Goal: Complete application form

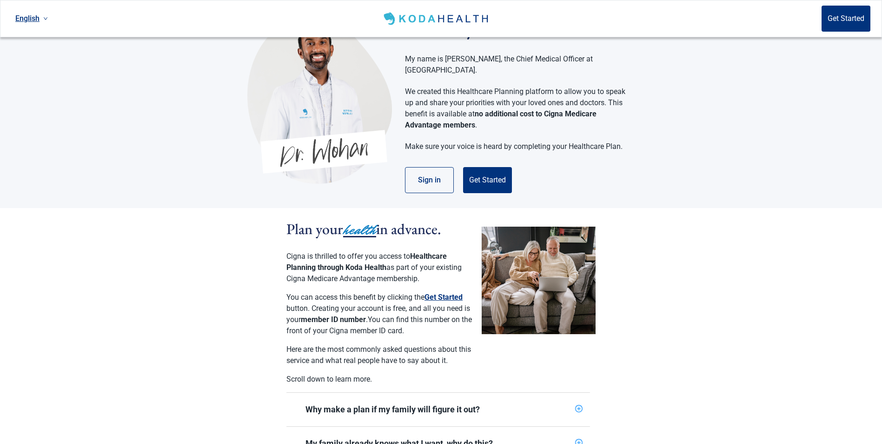
scroll to position [46, 0]
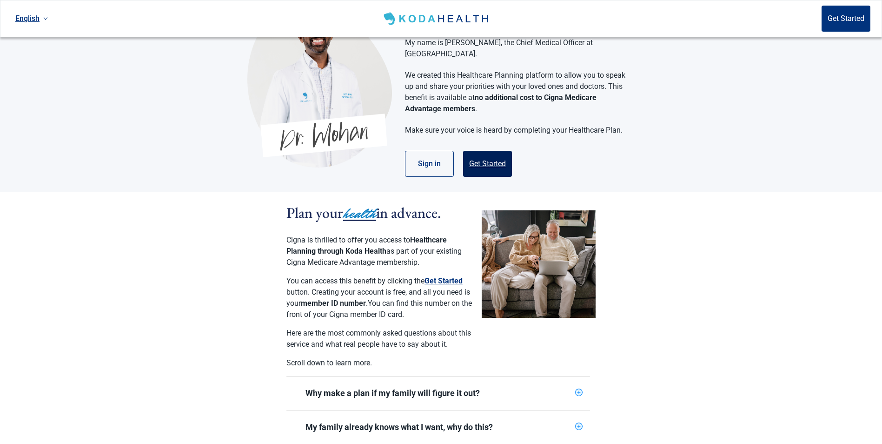
click at [486, 151] on button "Get Started" at bounding box center [487, 164] width 49 height 26
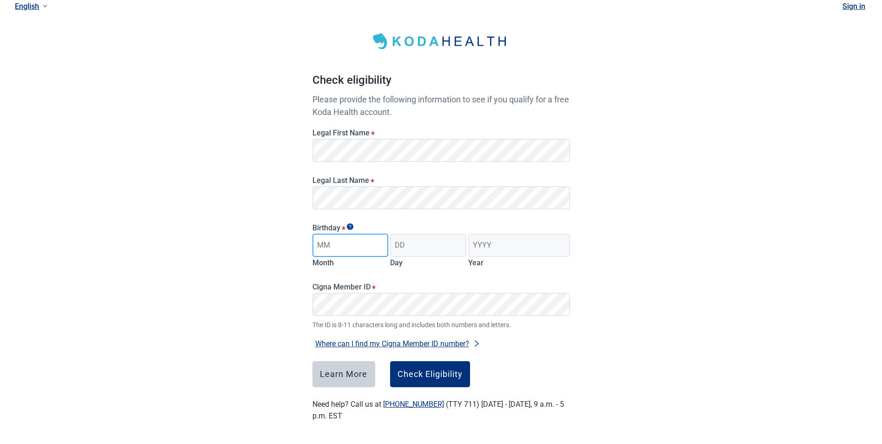
click at [345, 246] on input "Month" at bounding box center [350, 244] width 76 height 23
type input "08"
click at [418, 249] on input "Day" at bounding box center [428, 244] width 76 height 23
type input "17"
click at [483, 243] on input "Year" at bounding box center [518, 244] width 101 height 23
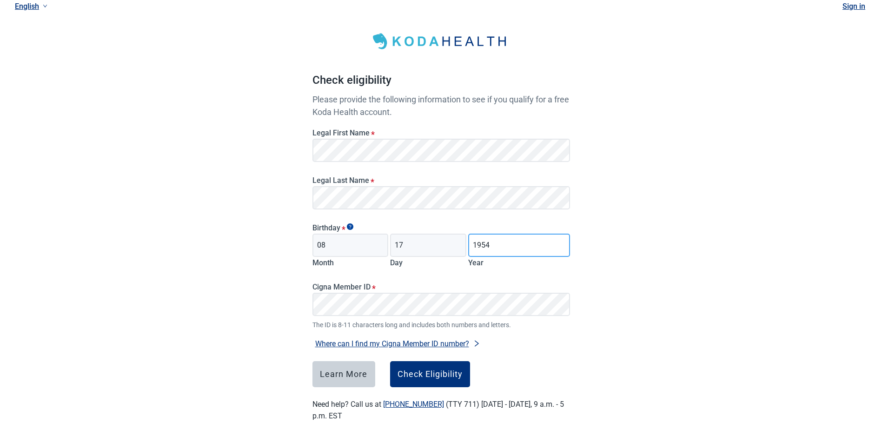
type input "1954"
click at [414, 373] on div "Check Eligibility" at bounding box center [430, 373] width 65 height 9
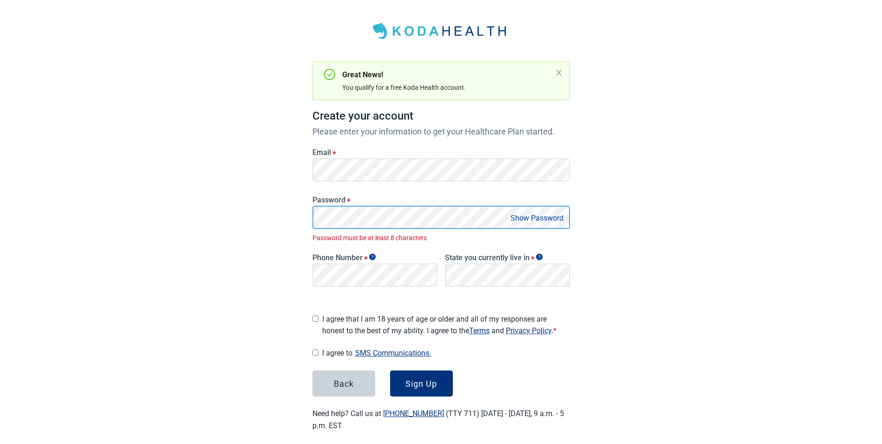
scroll to position [43, 0]
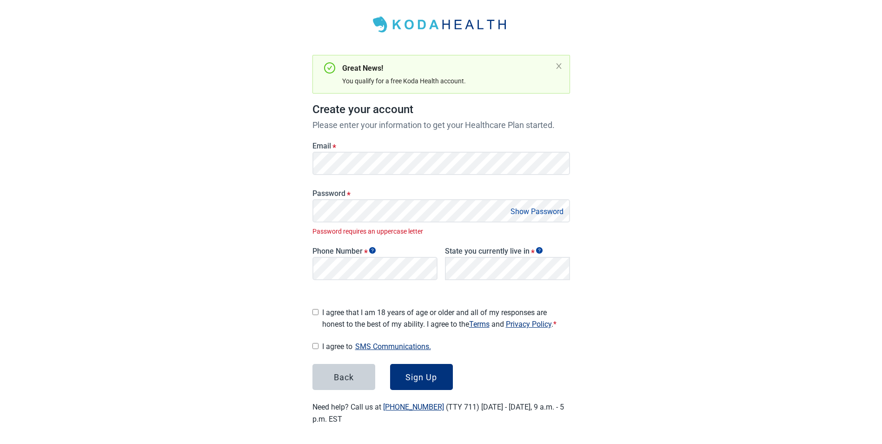
click at [534, 210] on button "Show Password" at bounding box center [537, 211] width 59 height 13
click at [534, 210] on button "Hide Password" at bounding box center [538, 211] width 55 height 13
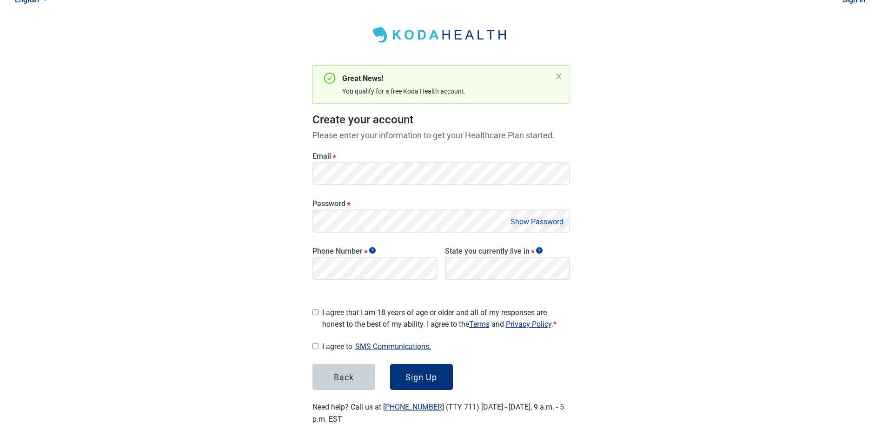
click at [518, 222] on button "Show Password" at bounding box center [537, 221] width 59 height 13
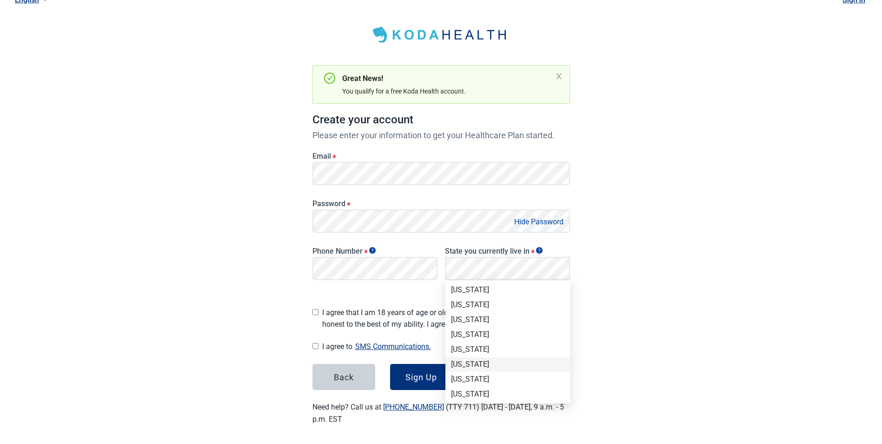
click at [472, 362] on div "[US_STATE]" at bounding box center [508, 364] width 114 height 10
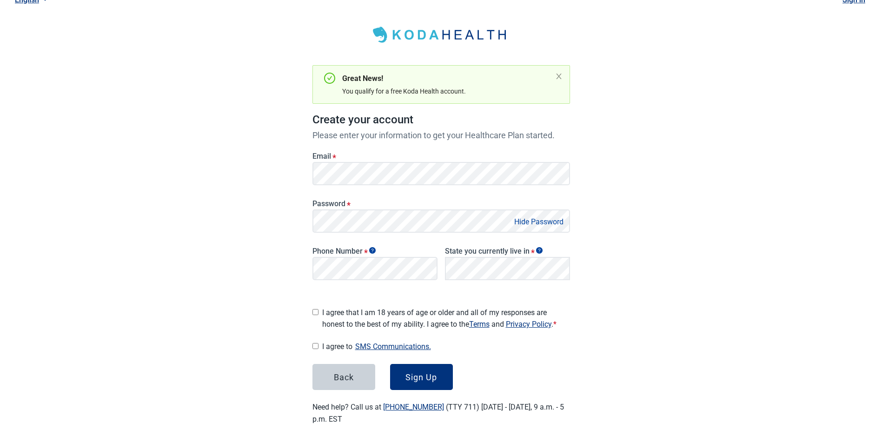
click at [543, 224] on button "Hide Password" at bounding box center [538, 221] width 55 height 13
click at [419, 372] on div "Sign Up" at bounding box center [421, 376] width 32 height 9
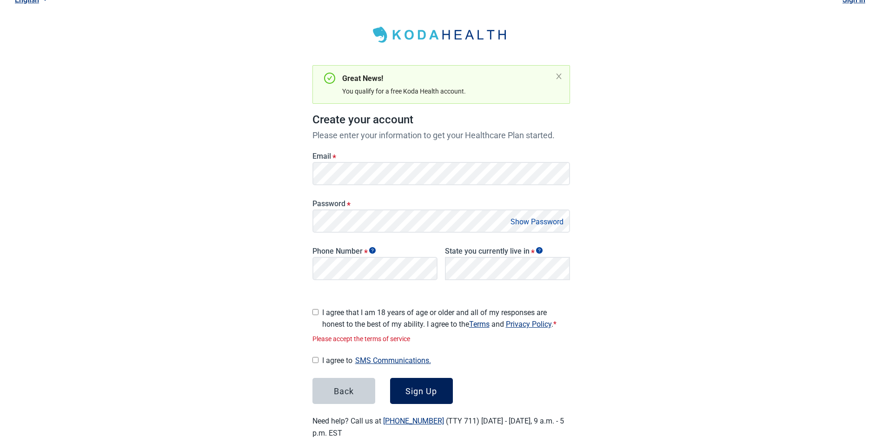
scroll to position [46, 0]
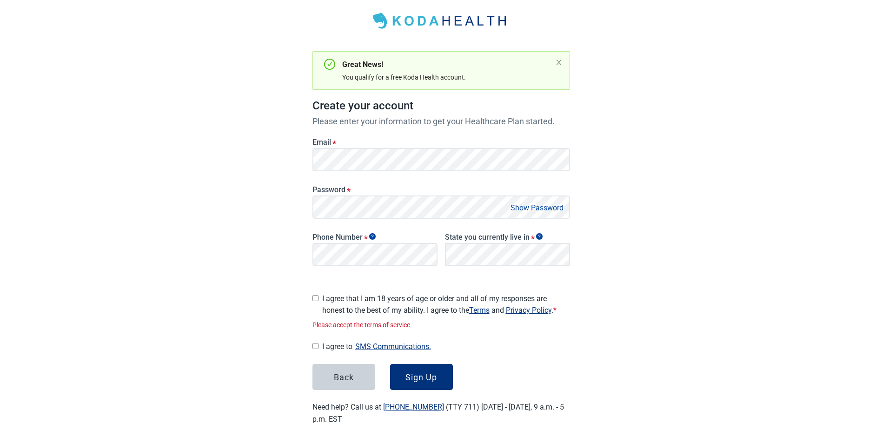
click at [314, 343] on input "I agree to SMS Communications." at bounding box center [315, 346] width 6 height 6
checkbox input "true"
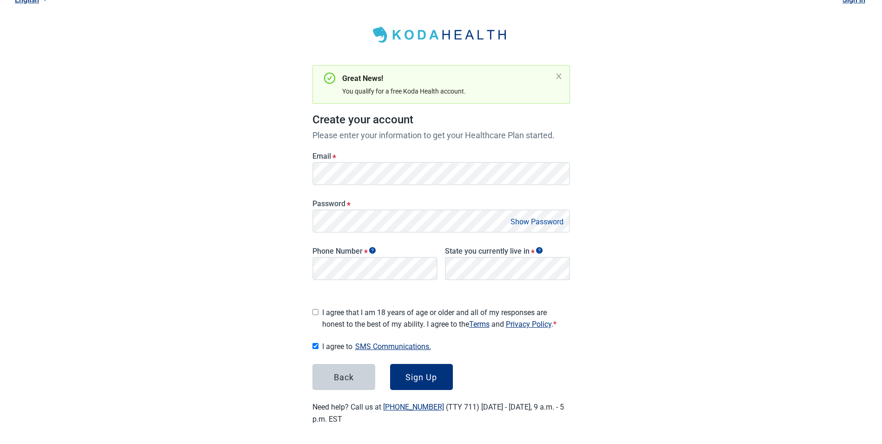
click at [317, 310] on input "I agree that I am 18 years of age or older and all of my responses are honest t…" at bounding box center [315, 312] width 6 height 6
checkbox input "true"
click at [431, 374] on div "Sign Up" at bounding box center [421, 376] width 32 height 9
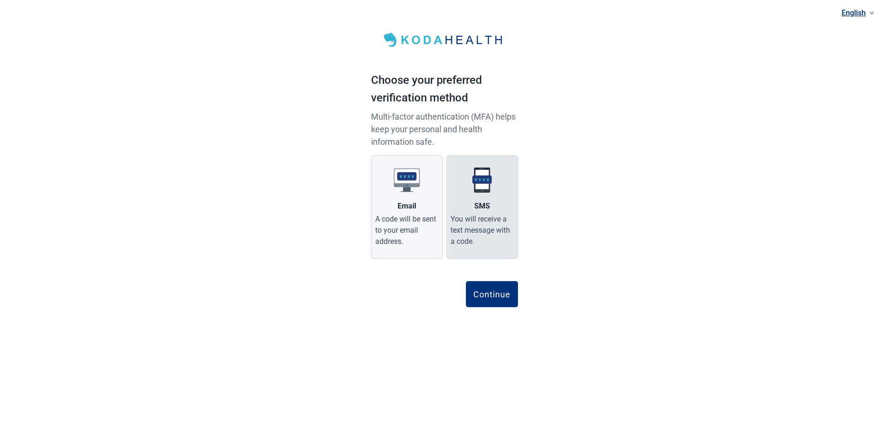
click at [476, 214] on div "You will receive a text message with a code." at bounding box center [482, 229] width 63 height 33
click at [0, 0] on input "SMS You will receive a text message with a code." at bounding box center [0, 0] width 0 height 0
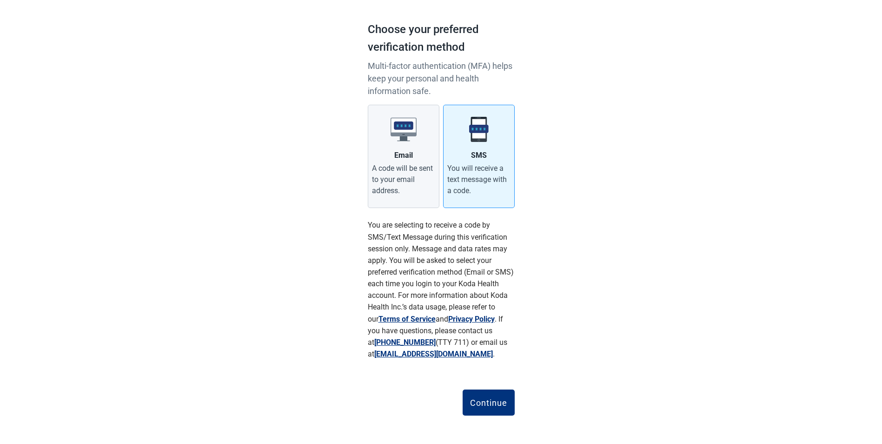
scroll to position [52, 0]
click at [476, 401] on div "Continue" at bounding box center [488, 400] width 37 height 9
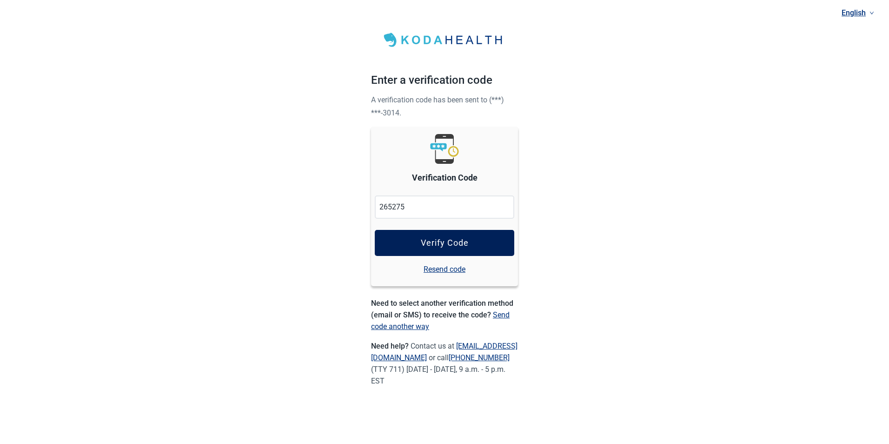
type input "265275"
click at [459, 239] on div "Verify Code" at bounding box center [445, 242] width 48 height 9
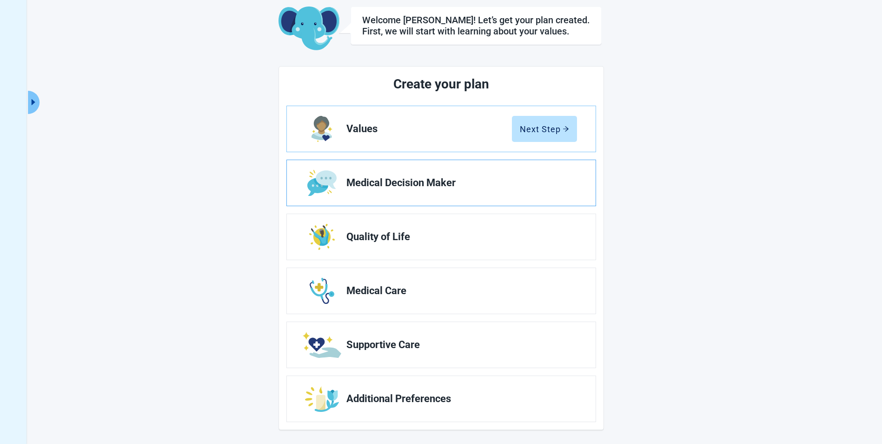
scroll to position [51, 0]
click at [525, 131] on div "Next Step" at bounding box center [544, 127] width 49 height 9
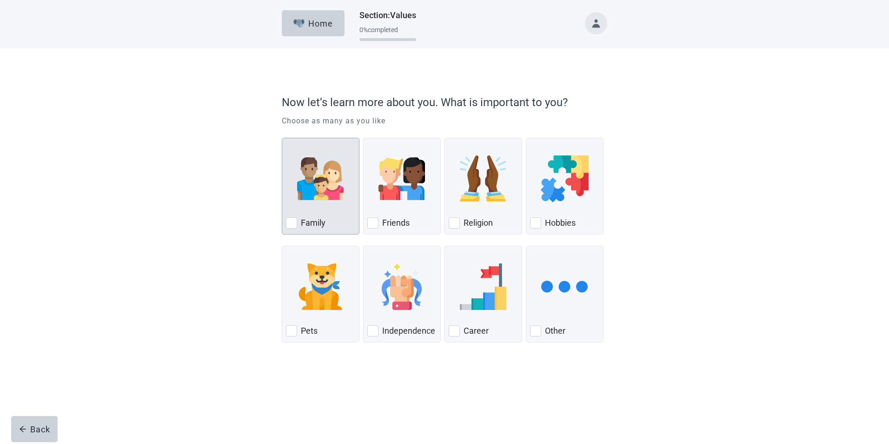
click at [290, 222] on div "Family, checkbox, not checked" at bounding box center [291, 222] width 11 height 11
click at [282, 138] on input "Family" at bounding box center [282, 138] width 0 height 0
checkbox input "true"
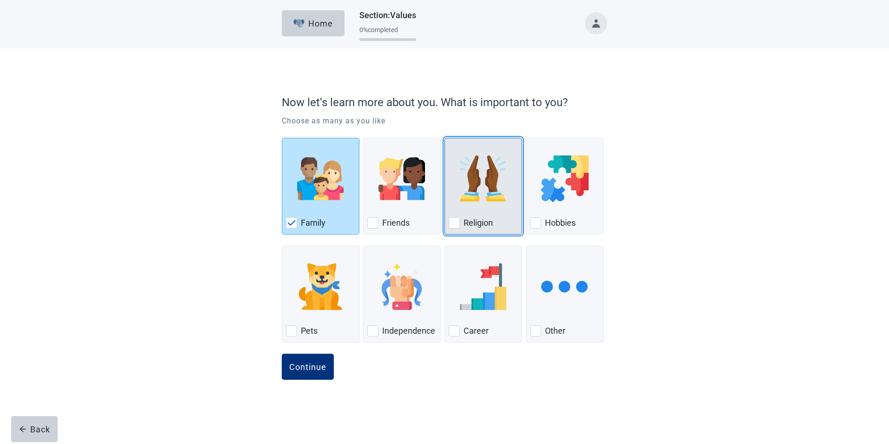
click at [456, 222] on div "Religion, checkbox, not checked" at bounding box center [454, 222] width 11 height 11
click at [445, 138] on input "Religion" at bounding box center [445, 138] width 0 height 0
checkbox input "true"
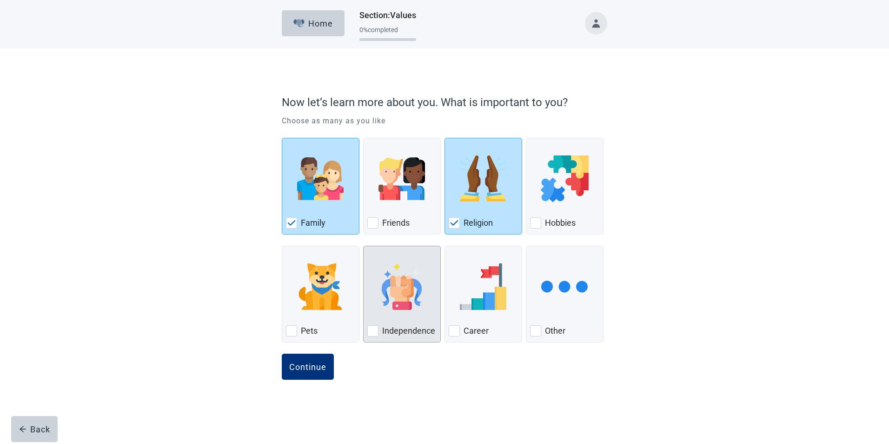
click at [370, 331] on div "Independence, checkbox, not checked" at bounding box center [372, 330] width 11 height 11
click at [364, 246] on input "Independence" at bounding box center [363, 246] width 0 height 0
checkbox input "true"
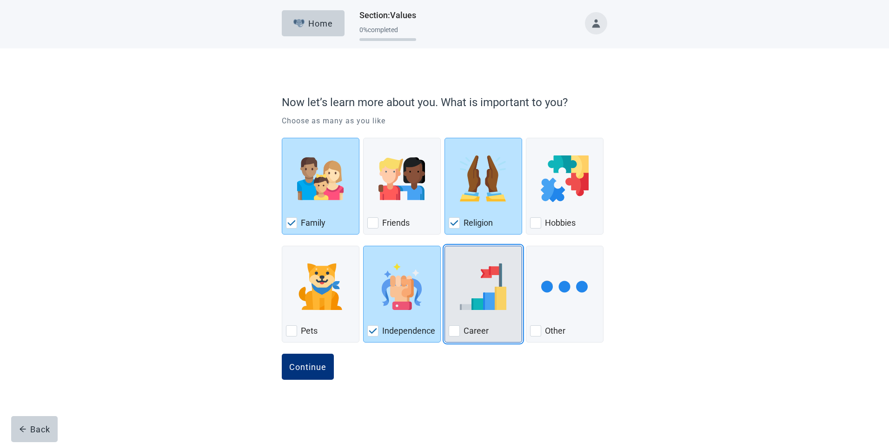
click at [451, 332] on div "Career, checkbox, not checked" at bounding box center [454, 330] width 11 height 11
click at [445, 246] on input "Career" at bounding box center [445, 246] width 0 height 0
checkbox input "true"
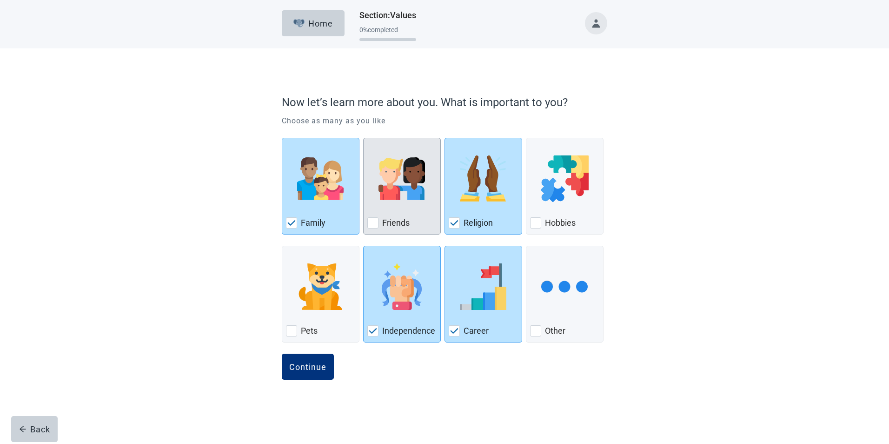
click at [374, 219] on div "Friends, checkbox, not checked" at bounding box center [372, 222] width 11 height 11
click at [364, 138] on input "Friends" at bounding box center [363, 138] width 0 height 0
checkbox input "true"
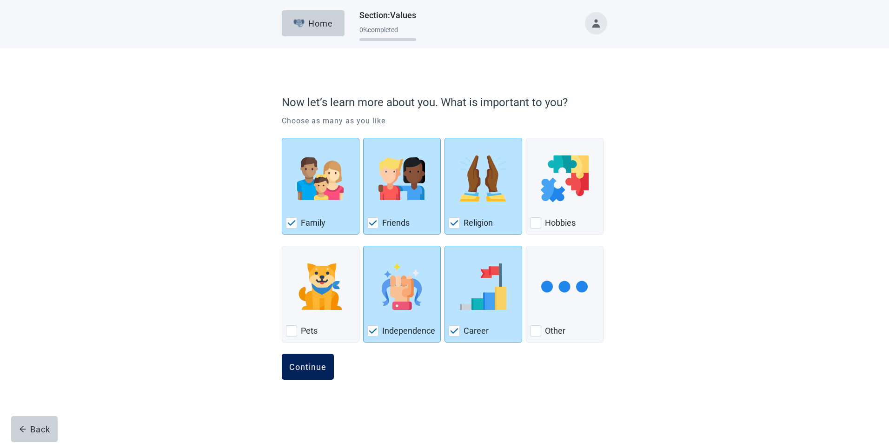
click at [306, 365] on div "Continue" at bounding box center [307, 366] width 37 height 9
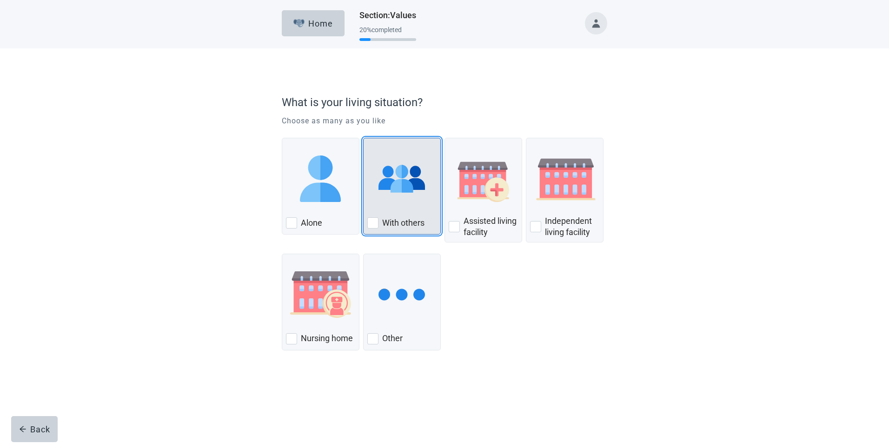
click at [370, 220] on div "With Others, checkbox, not checked" at bounding box center [372, 222] width 11 height 11
click at [364, 138] on input "With others" at bounding box center [363, 138] width 0 height 0
checkbox input "true"
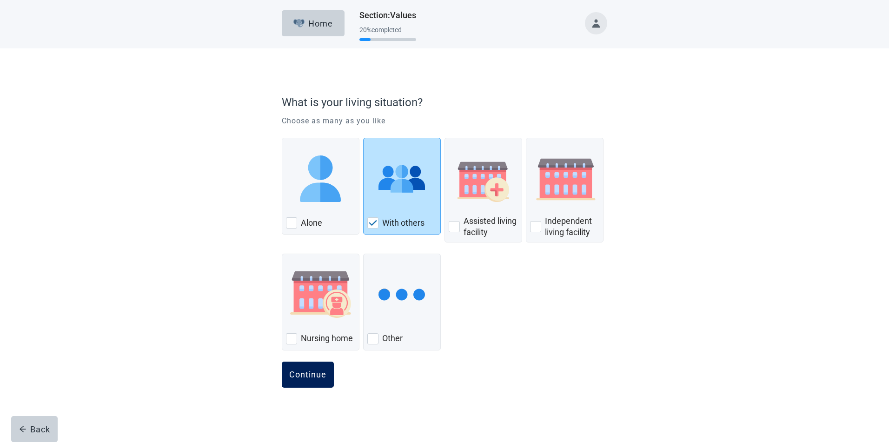
click at [302, 373] on div "Continue" at bounding box center [307, 374] width 37 height 9
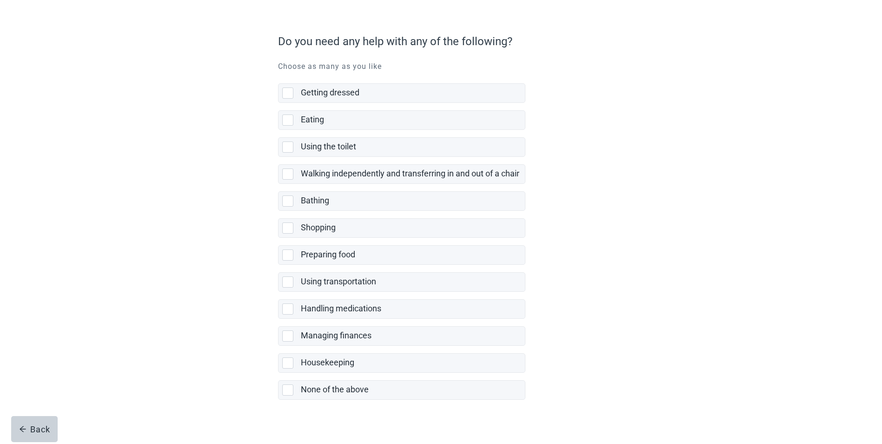
scroll to position [71, 0]
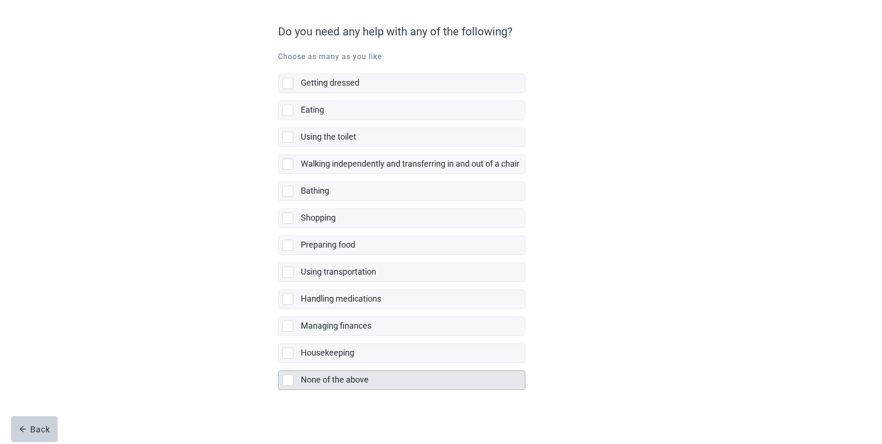
click at [287, 379] on div "None of the above, checkbox, not selected" at bounding box center [287, 379] width 11 height 11
click at [279, 363] on input "None of the above" at bounding box center [278, 363] width 0 height 0
checkbox input "true"
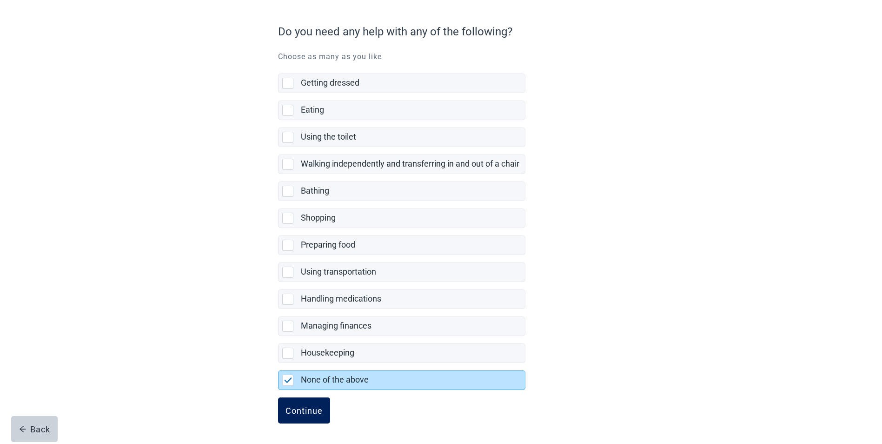
click at [307, 409] on div "Continue" at bounding box center [303, 409] width 37 height 9
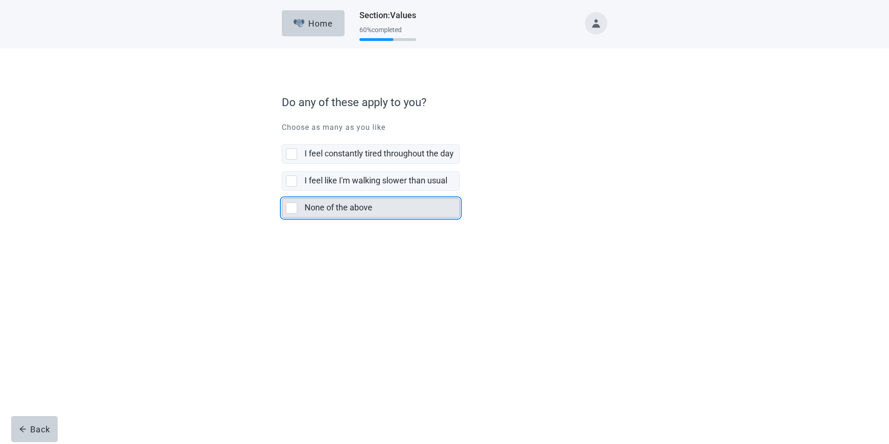
click at [290, 208] on div "None of the above, checkbox, not selected" at bounding box center [291, 207] width 11 height 11
click at [282, 191] on input "None of the above" at bounding box center [282, 191] width 0 height 0
checkbox input "true"
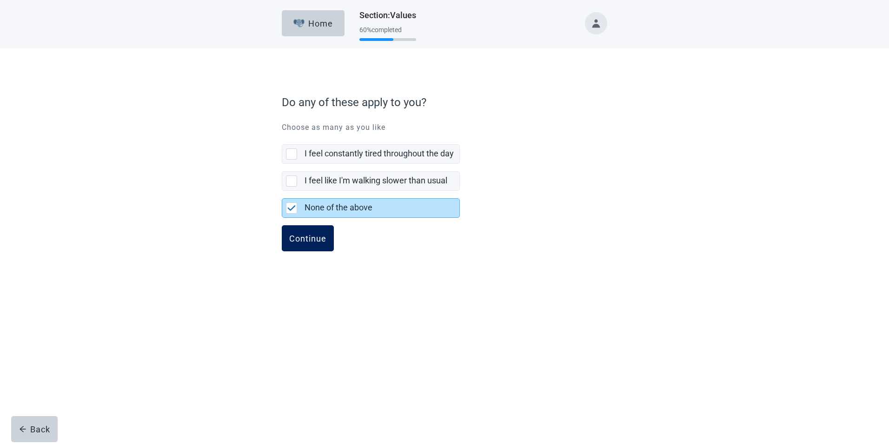
click at [305, 236] on div "Continue" at bounding box center [307, 237] width 37 height 9
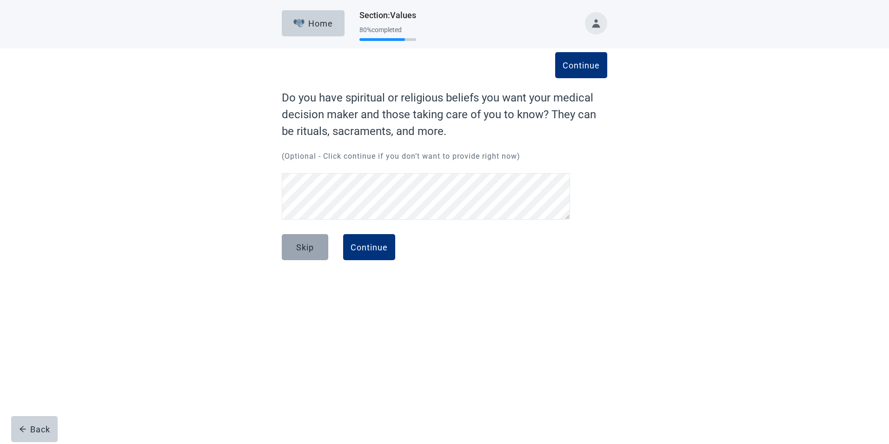
click at [296, 250] on div "Skip" at bounding box center [305, 246] width 18 height 9
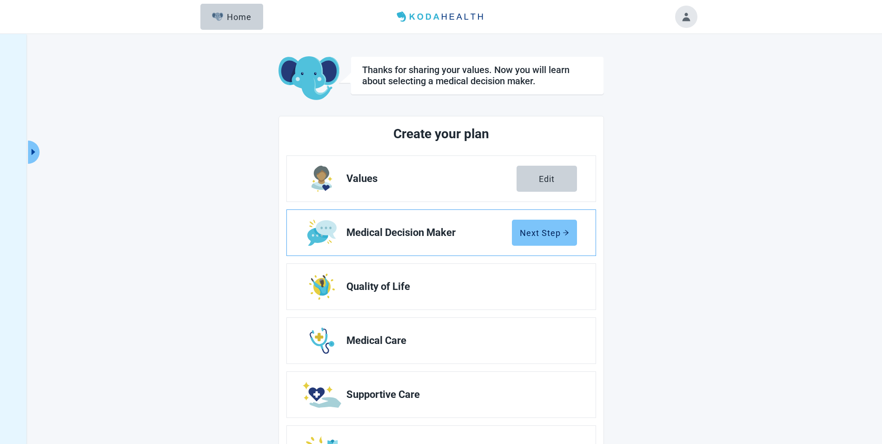
click at [534, 229] on div "Next Step" at bounding box center [544, 232] width 49 height 9
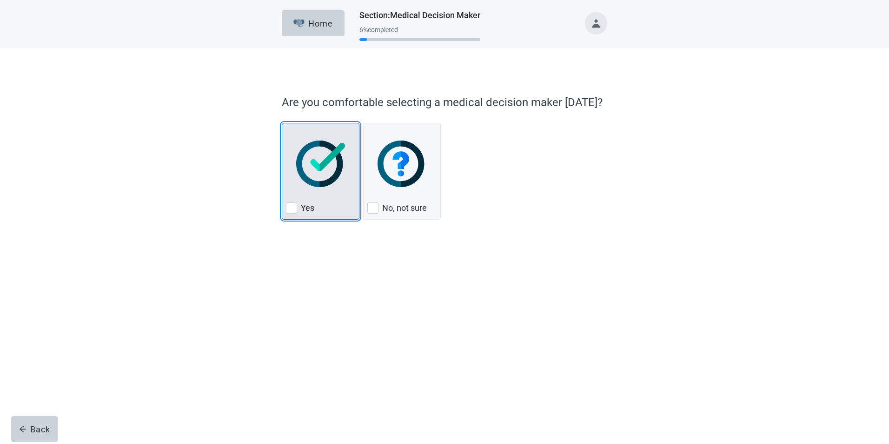
click at [292, 207] on div "Yes, checkbox, not checked" at bounding box center [291, 207] width 11 height 11
click at [282, 123] on input "Yes" at bounding box center [282, 123] width 0 height 0
checkbox input "true"
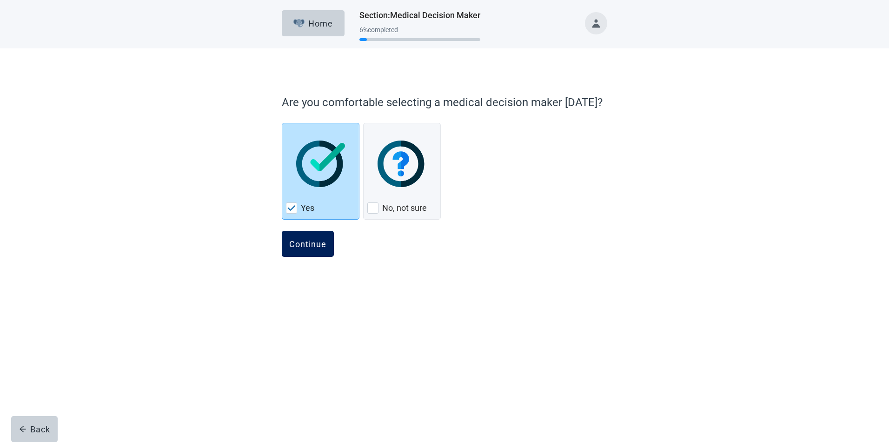
click at [314, 239] on div "Continue" at bounding box center [307, 243] width 37 height 9
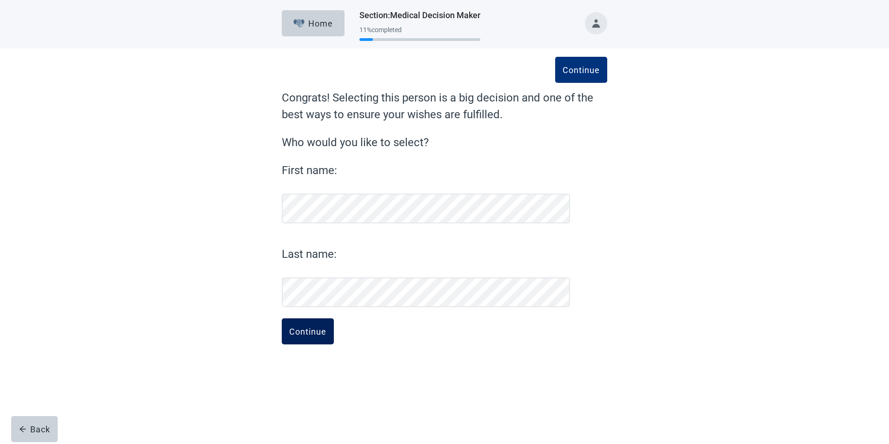
click at [308, 324] on button "Continue" at bounding box center [308, 331] width 52 height 26
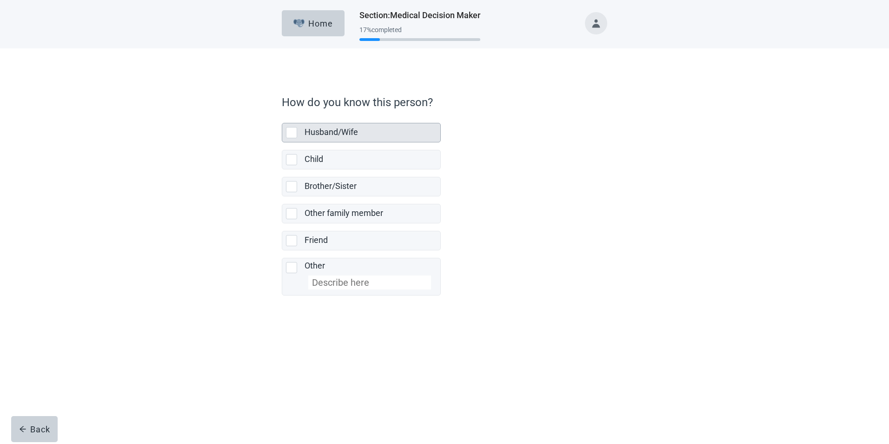
click at [291, 133] on div "Husband/Wife, checkbox, not selected" at bounding box center [291, 132] width 11 height 11
click at [282, 116] on input "Husband/Wife" at bounding box center [282, 115] width 0 height 0
checkbox input "true"
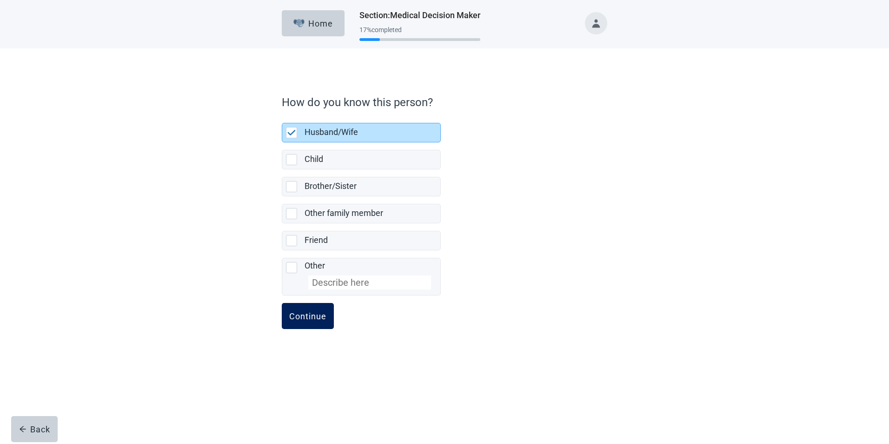
click at [312, 312] on div "Continue" at bounding box center [307, 315] width 37 height 9
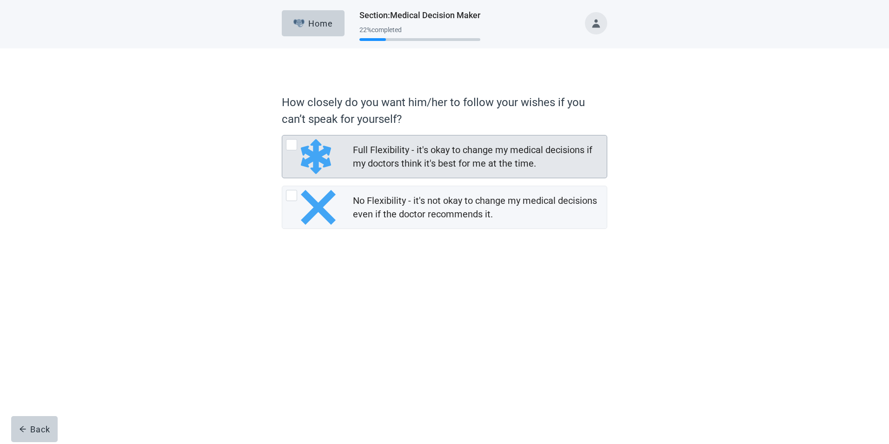
click at [294, 143] on div "Full Flexibility - it's okay to change my medical decisions if my doctors think…" at bounding box center [291, 144] width 11 height 11
click at [282, 135] on input "Full Flexibility - it's okay to change my medical decisions if my doctors think…" at bounding box center [282, 135] width 0 height 0
radio input "true"
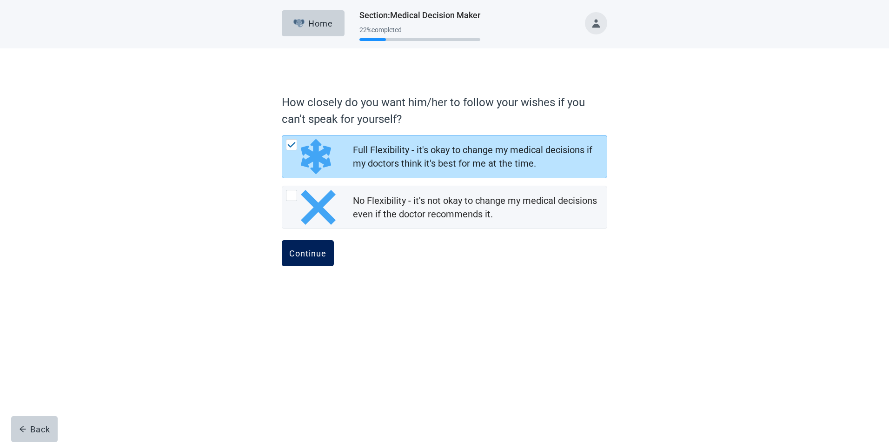
click at [301, 252] on div "Continue" at bounding box center [307, 252] width 37 height 9
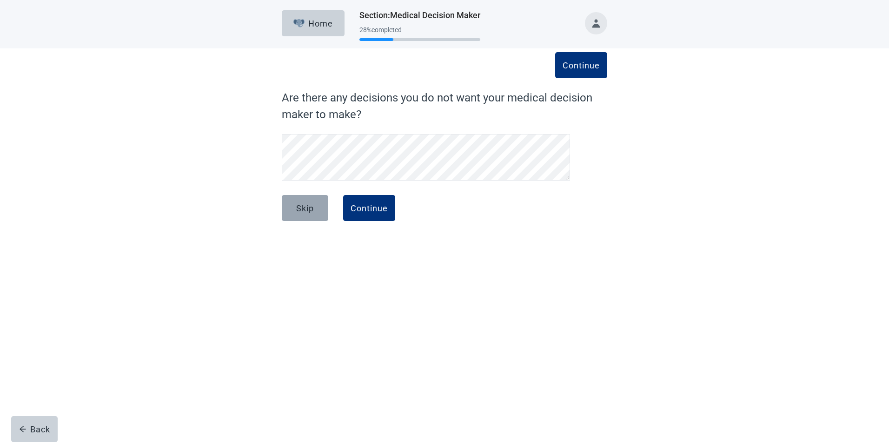
click at [309, 209] on div "Skip" at bounding box center [305, 207] width 18 height 9
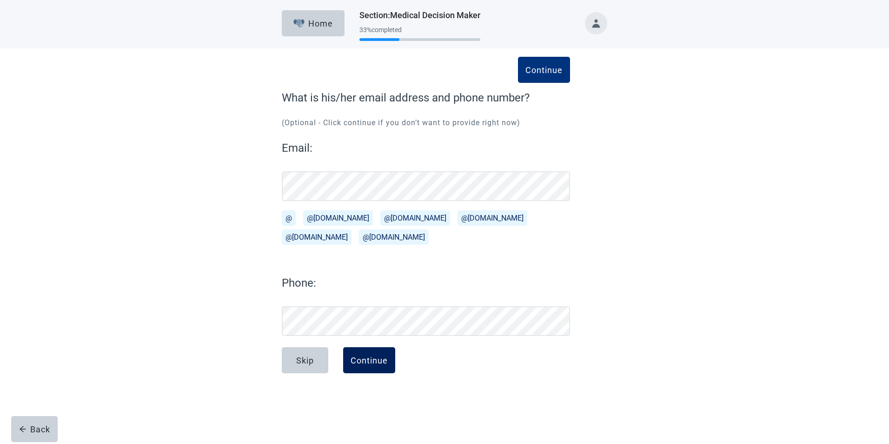
click at [369, 359] on div "Continue" at bounding box center [369, 359] width 37 height 9
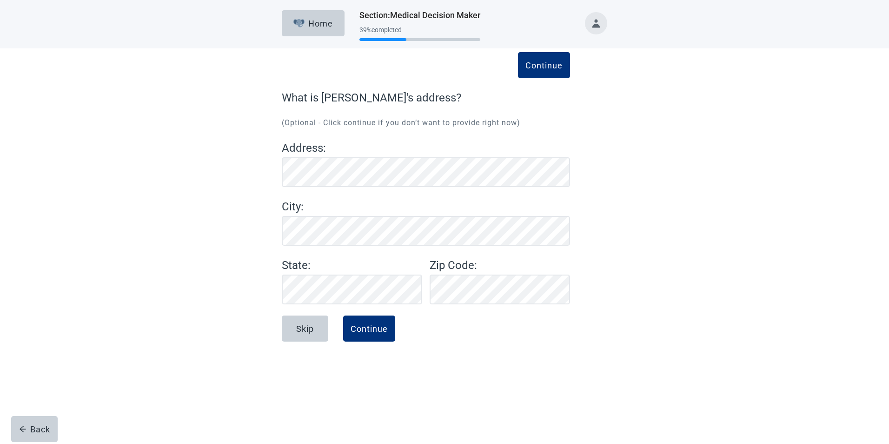
click at [254, 220] on div "Continue What is [PERSON_NAME]'s address? (Optional - Click continue if you don…" at bounding box center [444, 214] width 391 height 295
click at [375, 331] on div "Continue" at bounding box center [369, 328] width 37 height 9
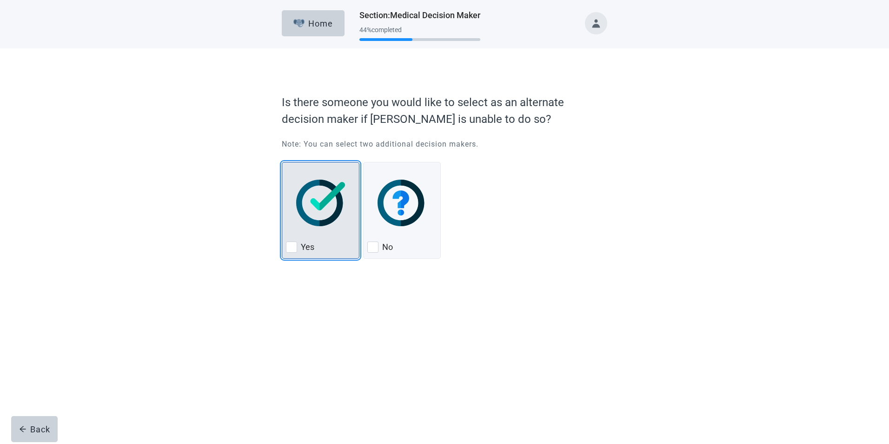
click at [291, 247] on div "Yes, checkbox, not checked" at bounding box center [291, 246] width 11 height 11
click at [282, 162] on input "Yes" at bounding box center [282, 162] width 0 height 0
checkbox input "true"
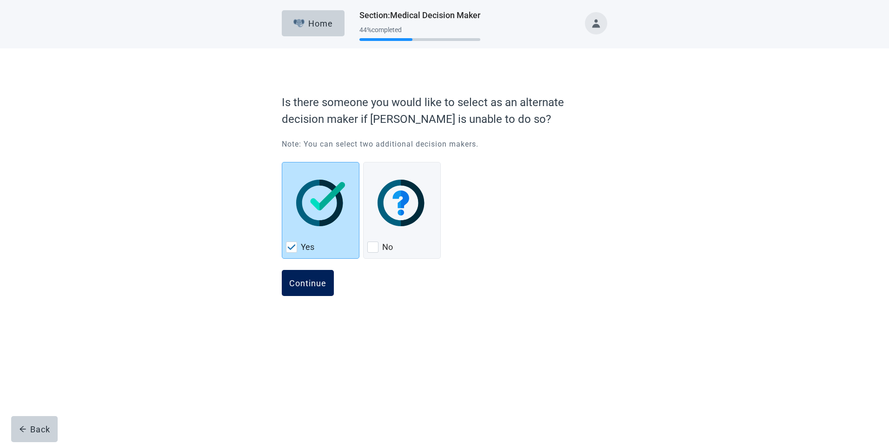
click at [295, 285] on div "Continue" at bounding box center [307, 282] width 37 height 9
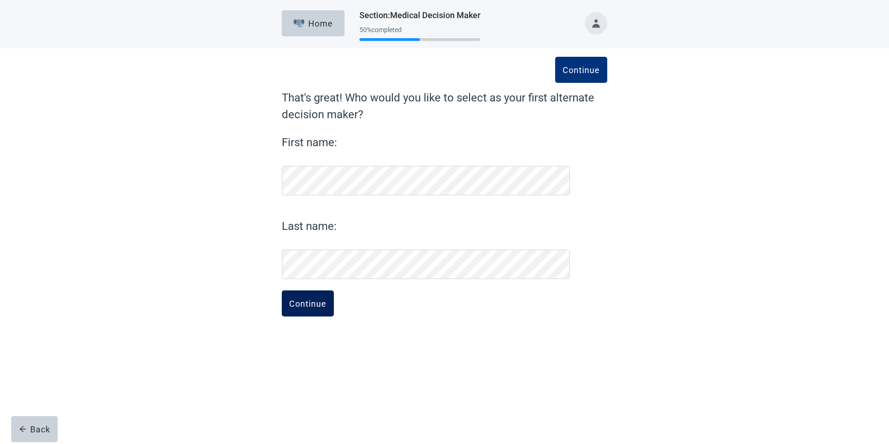
click at [292, 300] on div "Continue" at bounding box center [307, 303] width 37 height 9
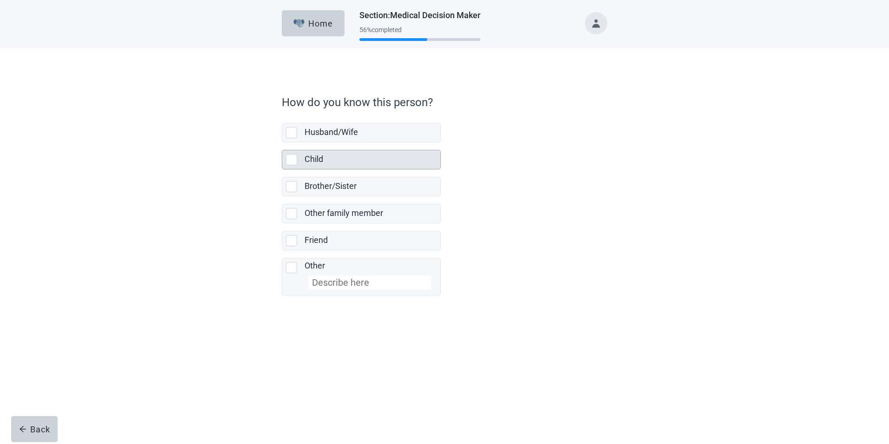
click at [288, 157] on div "Child, checkbox, not selected" at bounding box center [291, 159] width 11 height 11
click at [282, 143] on input "Child" at bounding box center [282, 142] width 0 height 0
checkbox input "true"
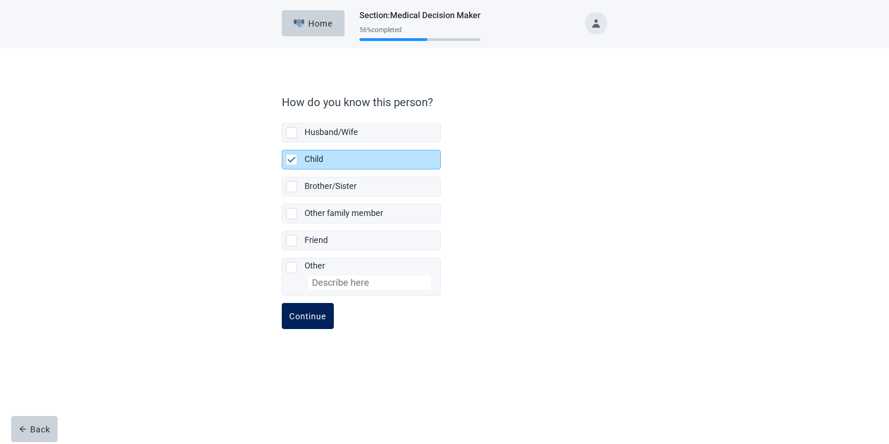
click at [303, 316] on div "Continue" at bounding box center [307, 315] width 37 height 9
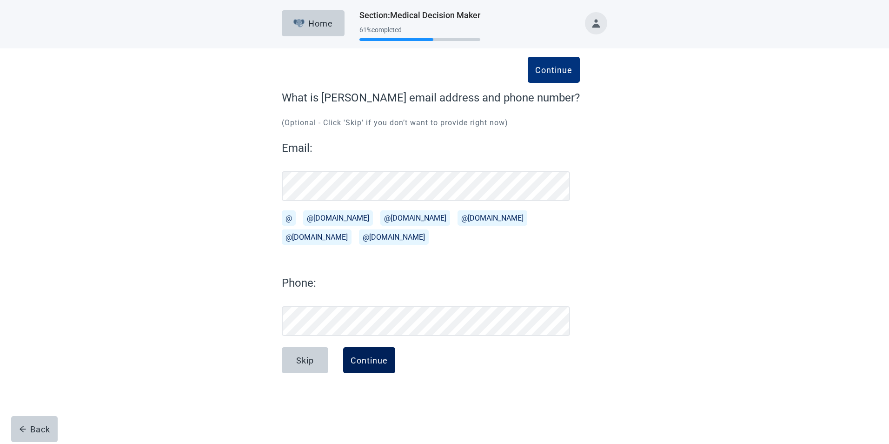
click at [360, 359] on div "Continue" at bounding box center [369, 359] width 37 height 9
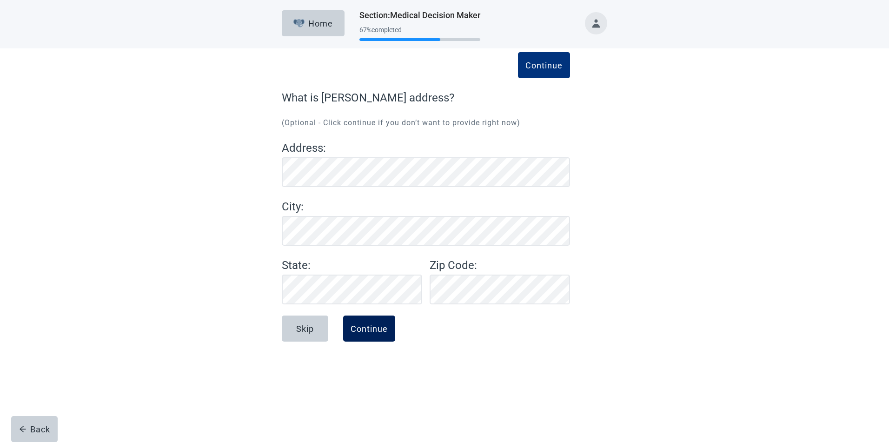
click at [367, 324] on div "Continue" at bounding box center [369, 328] width 37 height 9
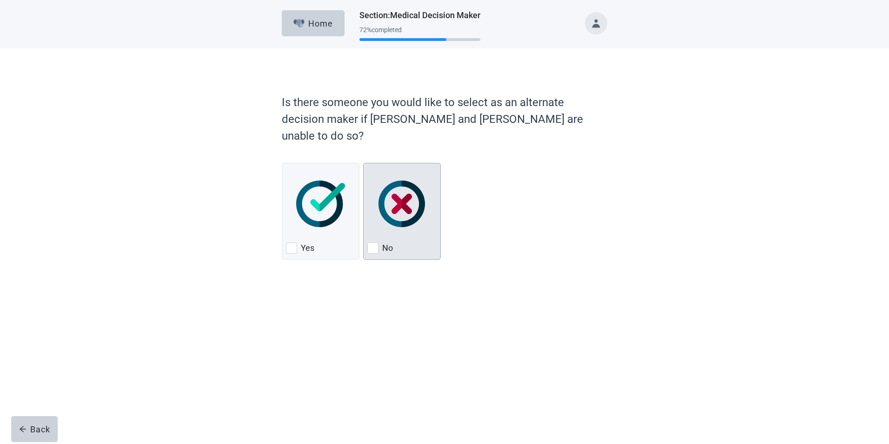
click at [373, 242] on div "No, checkbox, not checked" at bounding box center [372, 247] width 11 height 11
click at [364, 163] on input "No" at bounding box center [363, 163] width 0 height 0
checkbox input "true"
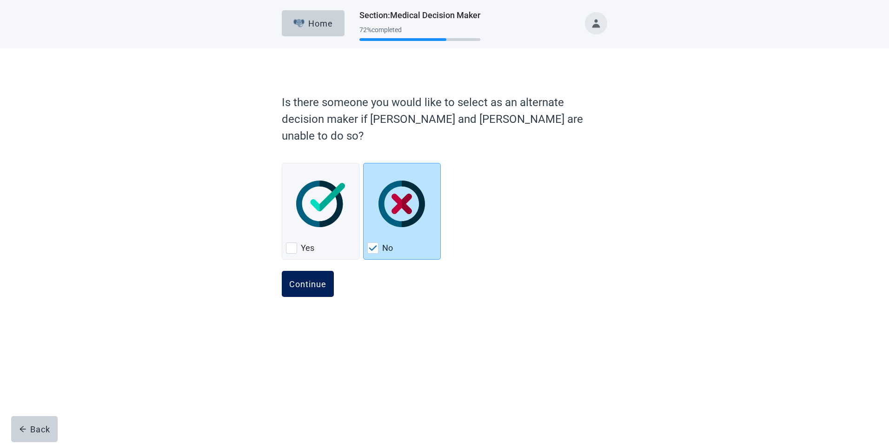
click at [302, 279] on div "Continue" at bounding box center [307, 283] width 37 height 9
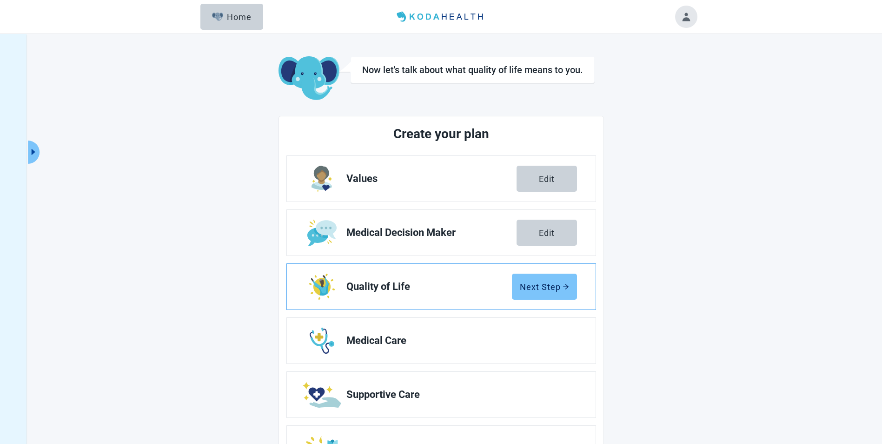
click at [552, 291] on div "Next Step" at bounding box center [544, 286] width 49 height 9
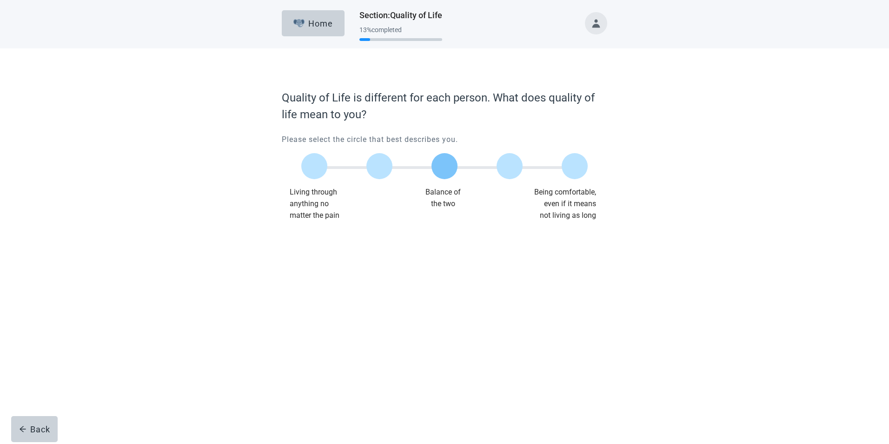
click at [445, 166] on label "Main content" at bounding box center [444, 166] width 26 height 26
click at [445, 166] on input "Quality of life scale: 50 out of 100. Balance of the two" at bounding box center [445, 166] width 0 height 0
click at [310, 241] on div "Continue" at bounding box center [307, 239] width 37 height 9
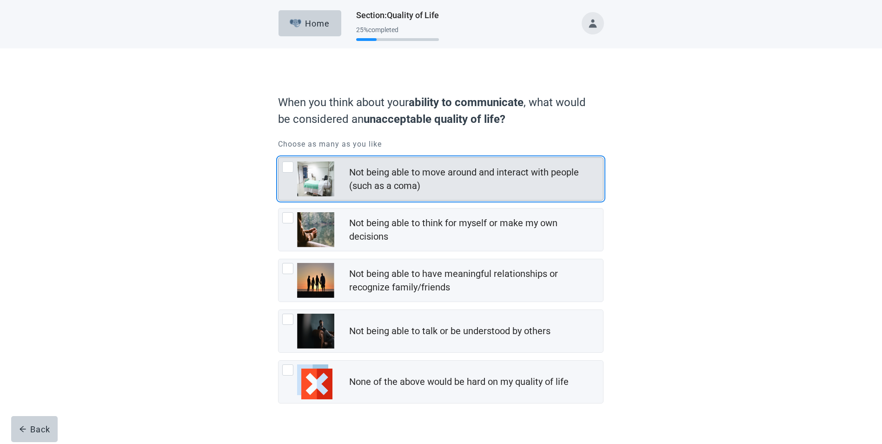
click at [292, 168] on div "Not being able to move around and interact with people (such as a coma), checkb…" at bounding box center [287, 166] width 11 height 11
click at [279, 158] on input "Not being able to move around and interact with people (such as a coma)" at bounding box center [278, 157] width 0 height 0
checkbox input "true"
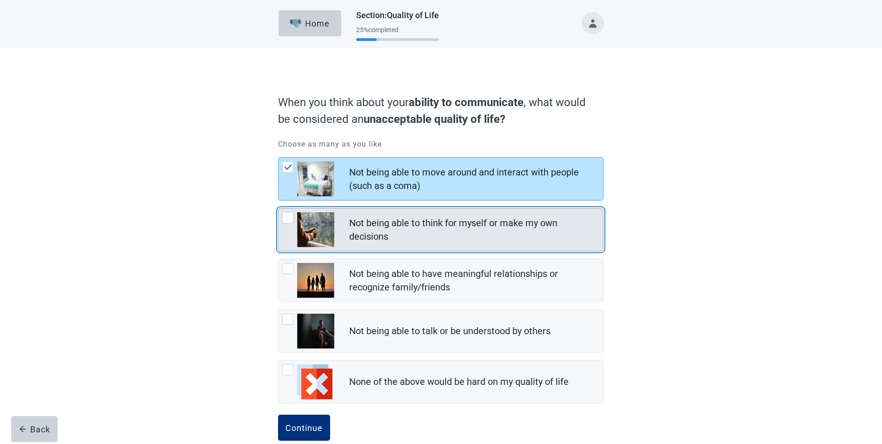
click at [290, 218] on div "Not being able to think for myself or make my own decisions, checkbox, not chec…" at bounding box center [287, 217] width 11 height 11
click at [279, 208] on input "Not being able to think for myself or make my own decisions" at bounding box center [278, 208] width 0 height 0
checkbox input "true"
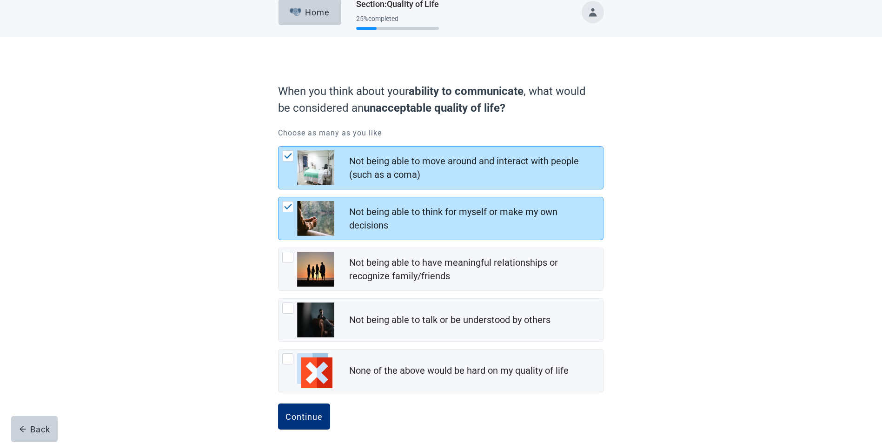
scroll to position [17, 0]
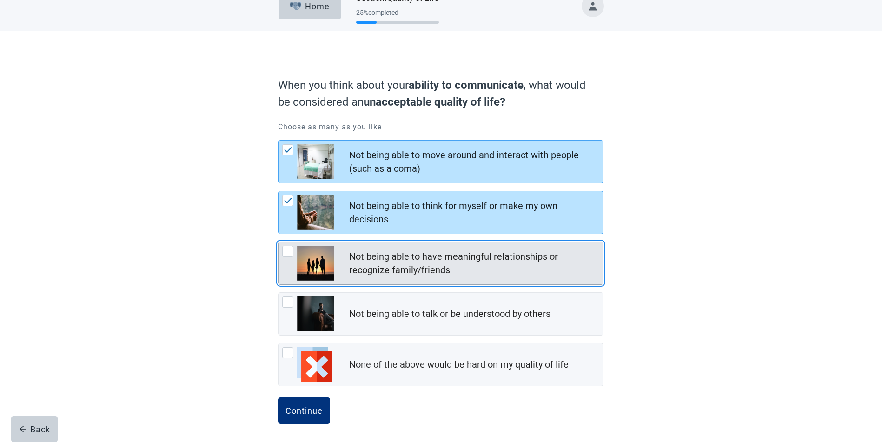
click at [284, 252] on div "Not being able to have meaningful relationships or recognize family/friends, ch…" at bounding box center [287, 251] width 11 height 11
click at [279, 242] on input "Not being able to have meaningful relationships or recognize family/friends" at bounding box center [278, 241] width 0 height 0
checkbox input "true"
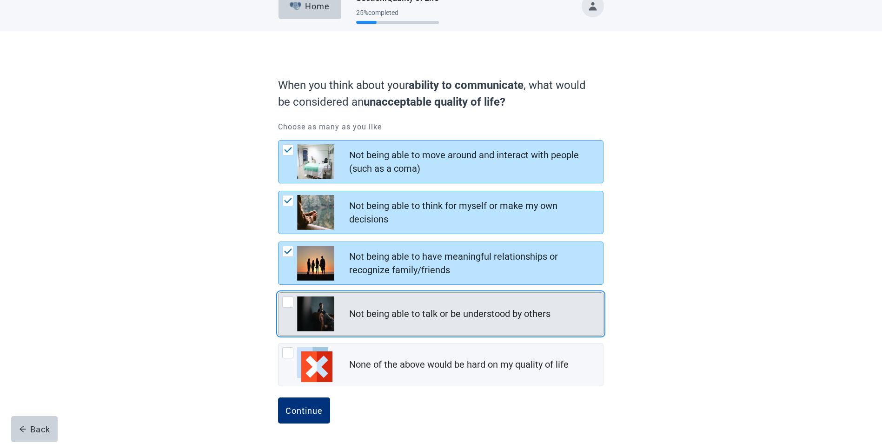
click at [286, 303] on div "Not being able to talk or be understood by others, checkbox, not checked" at bounding box center [287, 301] width 11 height 11
click at [279, 292] on input "Not being able to talk or be understood by others" at bounding box center [278, 292] width 0 height 0
checkbox input "true"
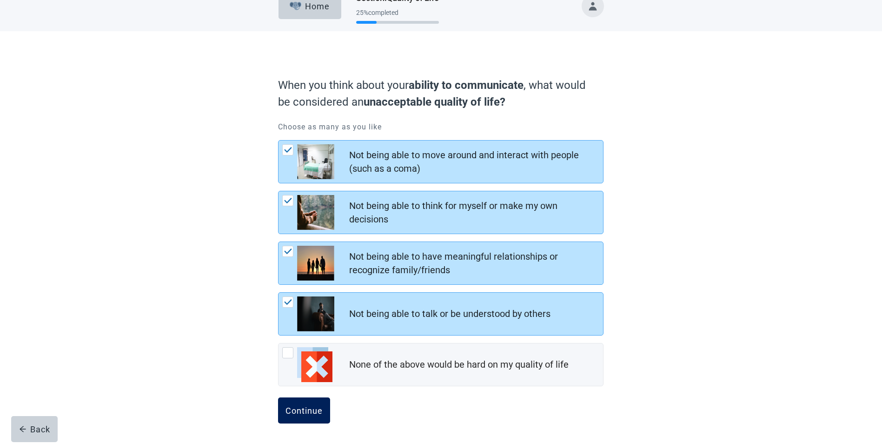
click at [296, 409] on div "Continue" at bounding box center [303, 409] width 37 height 9
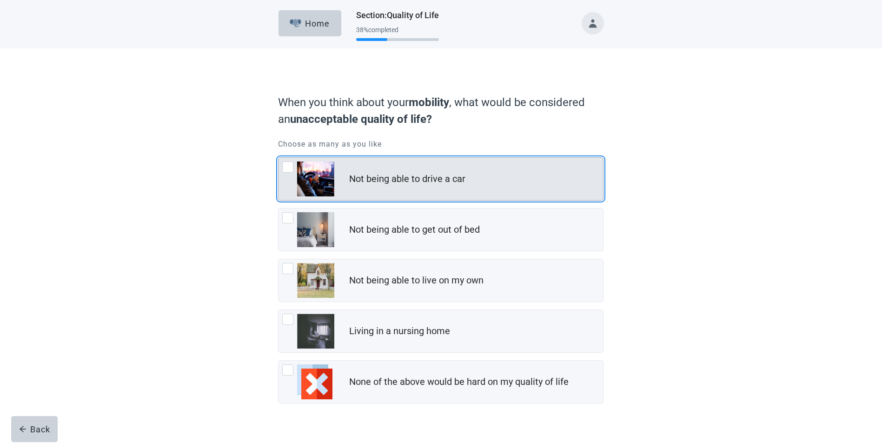
click at [285, 166] on div "Not being able to drive a car, checkbox, not checked" at bounding box center [287, 166] width 11 height 11
click at [279, 158] on input "Not being able to drive a car" at bounding box center [278, 157] width 0 height 0
checkbox input "true"
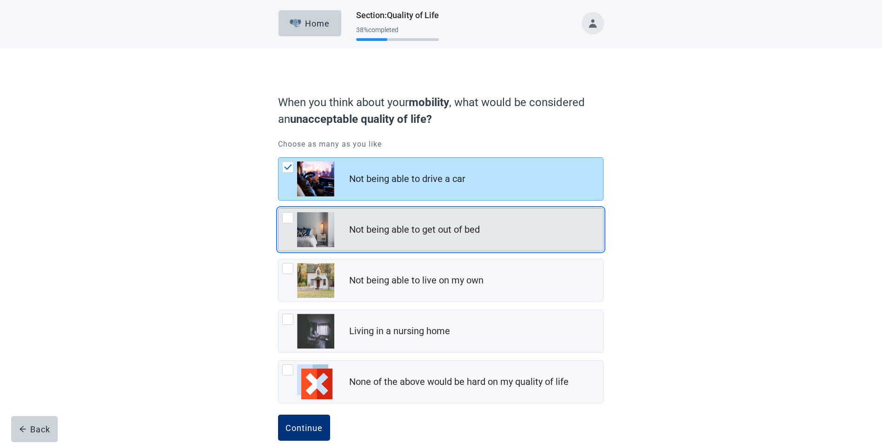
click at [285, 217] on div "Not being able to get out of bed, checkbox, not checked" at bounding box center [287, 217] width 11 height 11
click at [279, 208] on input "Not being able to get out of bed" at bounding box center [278, 208] width 0 height 0
checkbox input "true"
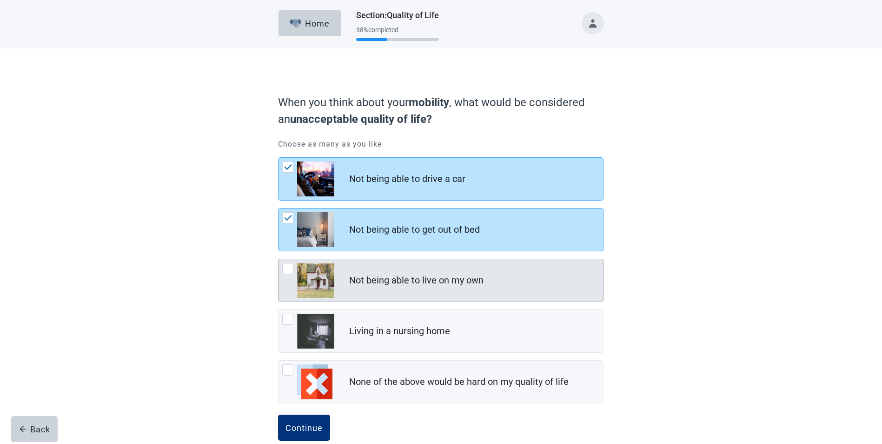
click at [288, 267] on div "Not being able to live on my own, checkbox, not checked" at bounding box center [287, 268] width 11 height 11
click at [279, 259] on input "Not being able to live on my own" at bounding box center [278, 259] width 0 height 0
checkbox input "true"
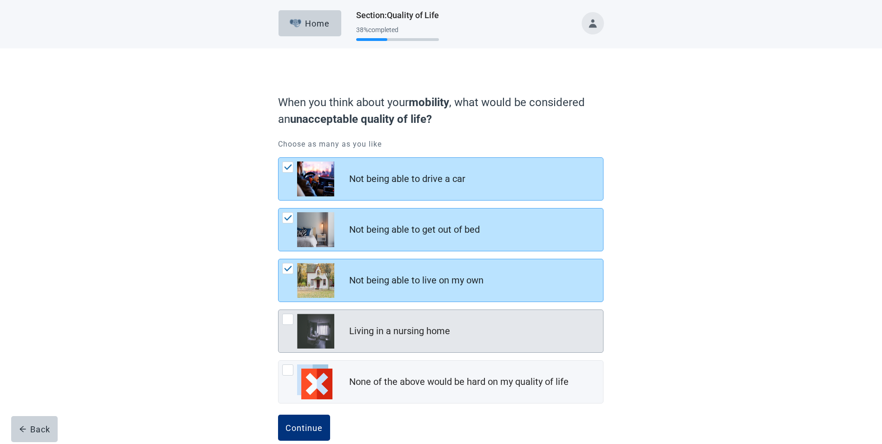
click at [287, 319] on div "Living in a nursing home, checkbox, not checked" at bounding box center [287, 318] width 11 height 11
click at [279, 310] on input "Living in a nursing home" at bounding box center [278, 309] width 0 height 0
checkbox input "true"
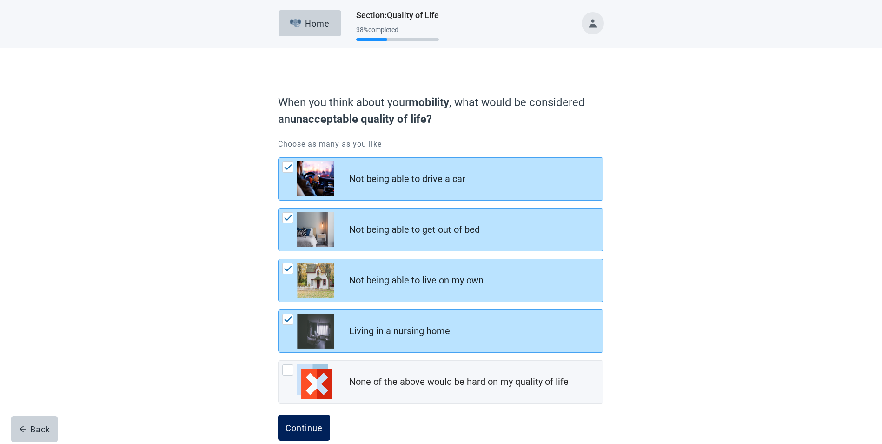
click at [298, 427] on div "Continue" at bounding box center [303, 427] width 37 height 9
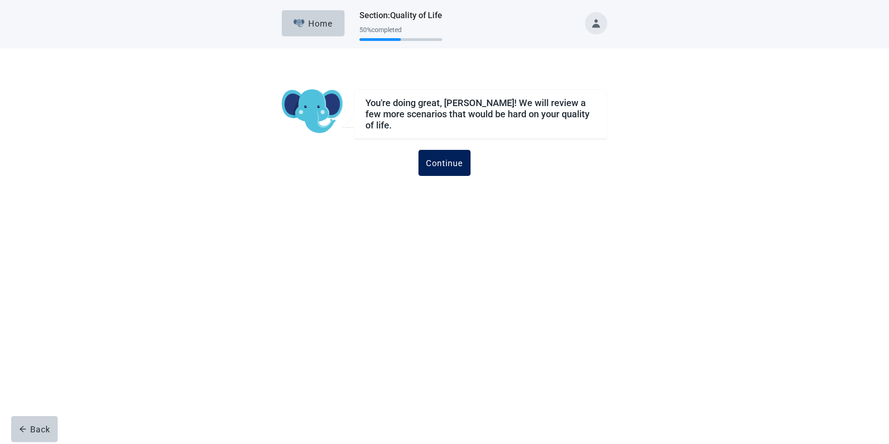
click at [440, 158] on div "Continue" at bounding box center [444, 162] width 37 height 9
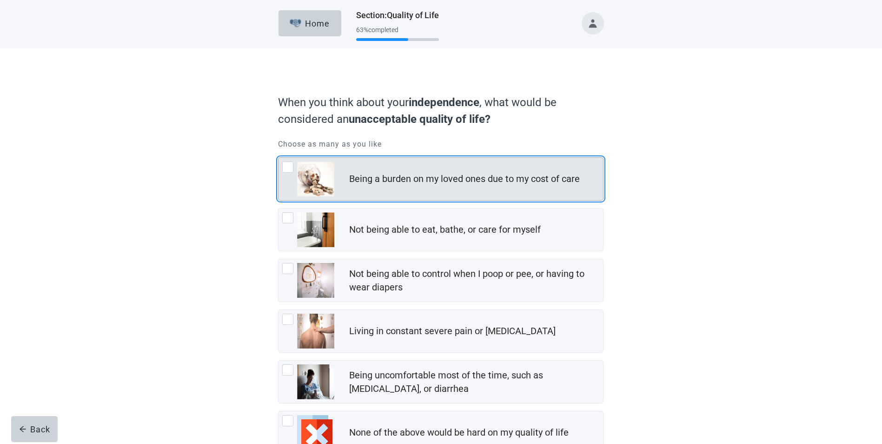
click at [286, 167] on div "Being a burden on my loved ones due to my cost of care, checkbox, not checked" at bounding box center [287, 166] width 11 height 11
click at [279, 158] on input "Being a burden on my loved ones due to my cost of care" at bounding box center [278, 157] width 0 height 0
checkbox input "true"
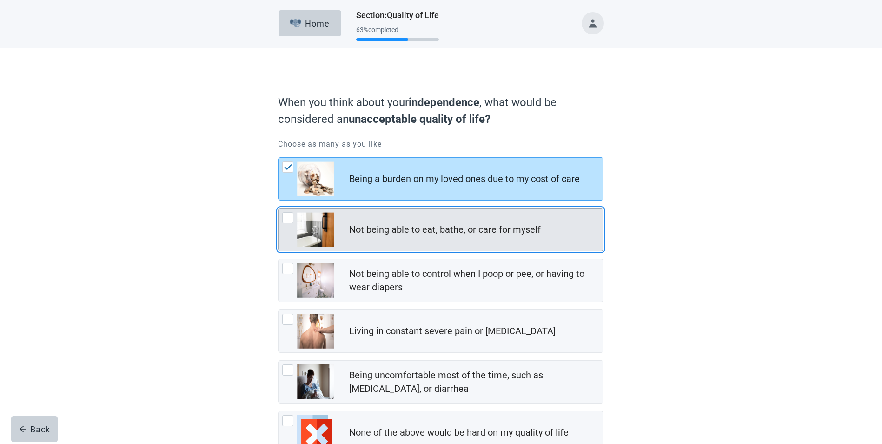
click at [288, 218] on div "Not being able to eat, bathe, or care for myself, checkbox, not checked" at bounding box center [287, 217] width 11 height 11
click at [279, 208] on input "Not being able to eat, bathe, or care for myself" at bounding box center [278, 208] width 0 height 0
checkbox input "true"
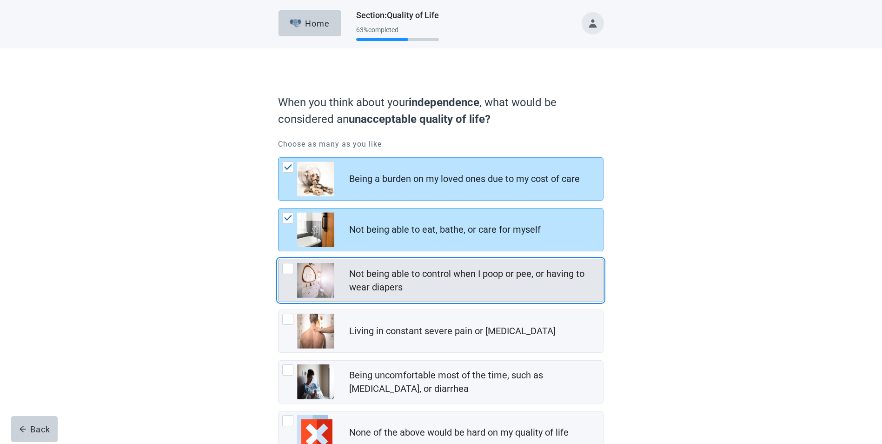
click at [287, 270] on div "Not being able to control when I poop or pee, or having to wear diapers, checkb…" at bounding box center [287, 268] width 11 height 11
click at [279, 259] on input "Not being able to control when I poop or pee, or having to wear diapers" at bounding box center [278, 259] width 0 height 0
checkbox input "true"
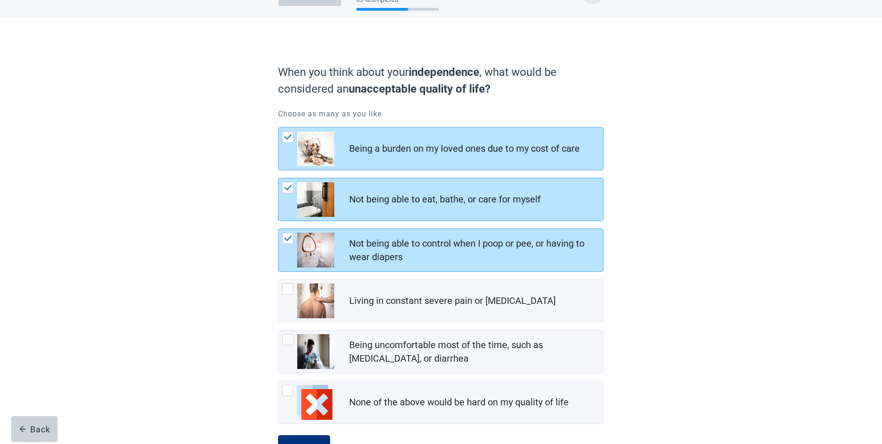
scroll to position [46, 0]
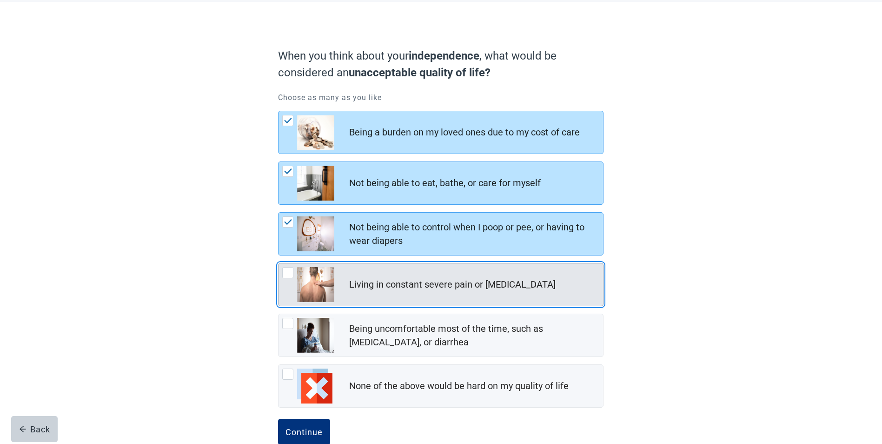
click at [286, 272] on div "Living in constant severe pain or shortness of breath, checkbox, not checked" at bounding box center [287, 272] width 11 height 11
click at [279, 263] on input "Living in constant severe pain or [MEDICAL_DATA]" at bounding box center [278, 263] width 0 height 0
checkbox input "true"
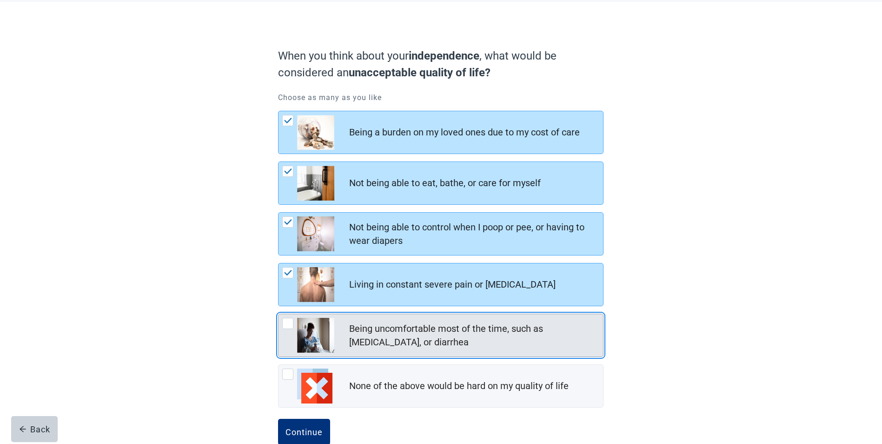
click at [288, 323] on div "Being uncomfortable most of the time, such as nausea, vomiting, or diarrhea, ch…" at bounding box center [287, 323] width 11 height 11
click at [279, 314] on input "Being uncomfortable most of the time, such as [MEDICAL_DATA], or diarrhea" at bounding box center [278, 313] width 0 height 0
checkbox input "true"
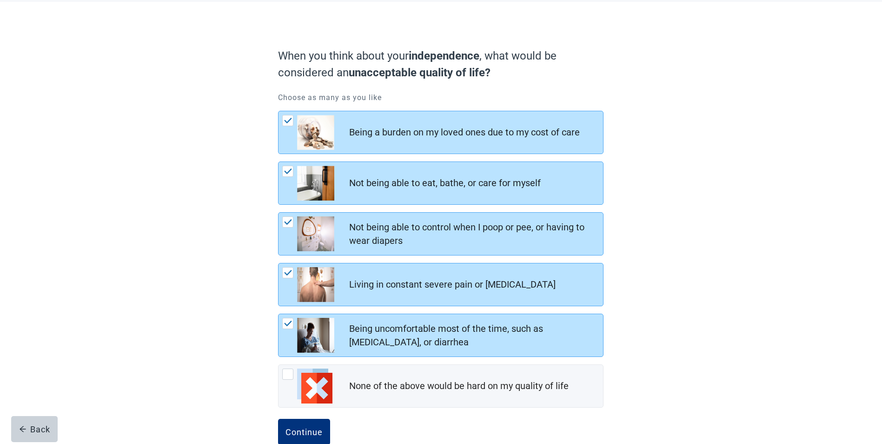
scroll to position [68, 0]
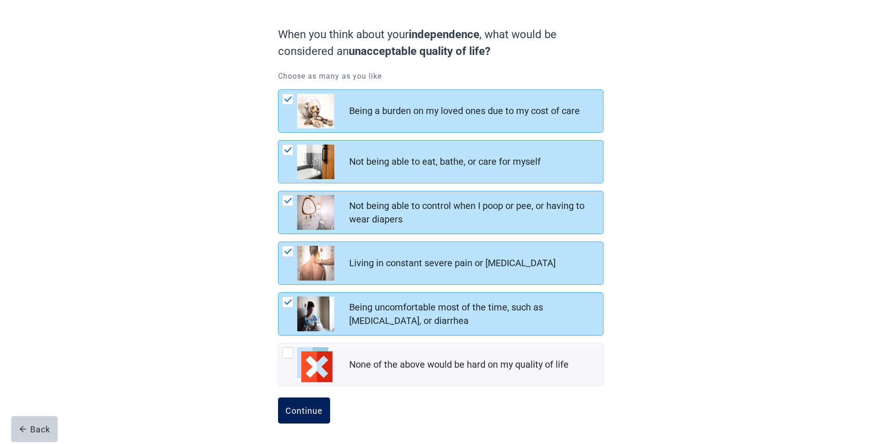
click at [298, 404] on button "Continue" at bounding box center [304, 410] width 52 height 26
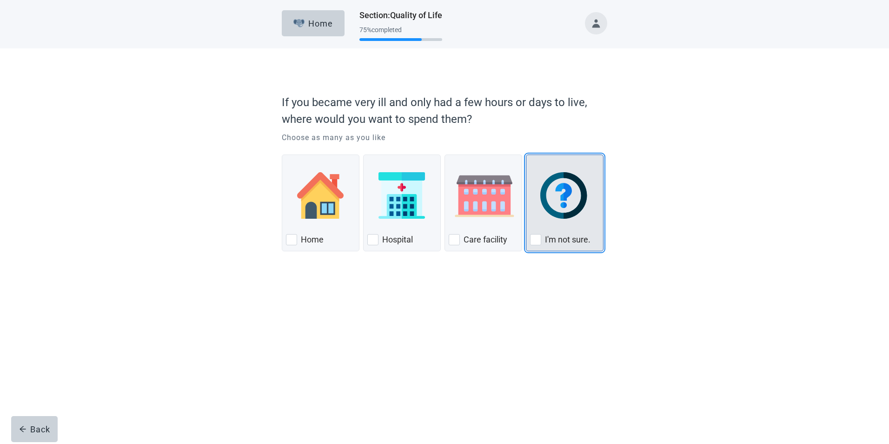
click at [535, 238] on div "I'm not sure., checkbox, not checked" at bounding box center [535, 239] width 11 height 11
click at [526, 155] on input "I'm not sure." at bounding box center [526, 154] width 0 height 0
checkbox input "true"
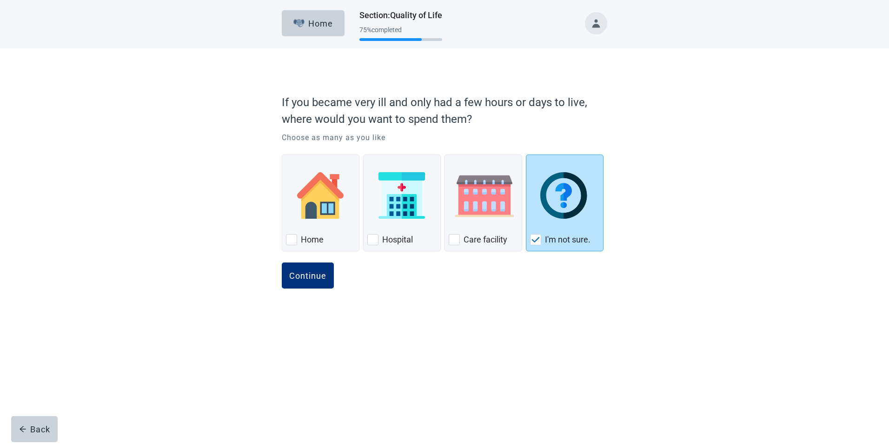
click at [286, 257] on form "If you became very ill and only had a few hours or days to live, where would yo…" at bounding box center [444, 198] width 325 height 219
click at [291, 265] on button "Continue" at bounding box center [308, 275] width 52 height 26
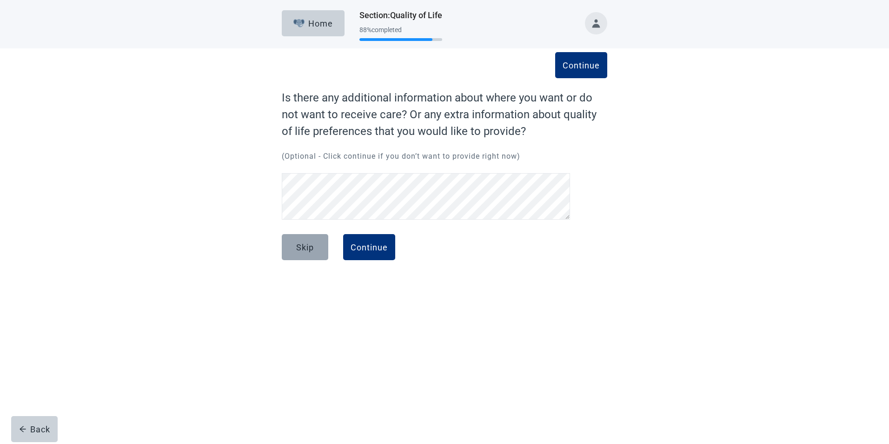
click at [301, 247] on div "Skip" at bounding box center [305, 246] width 18 height 9
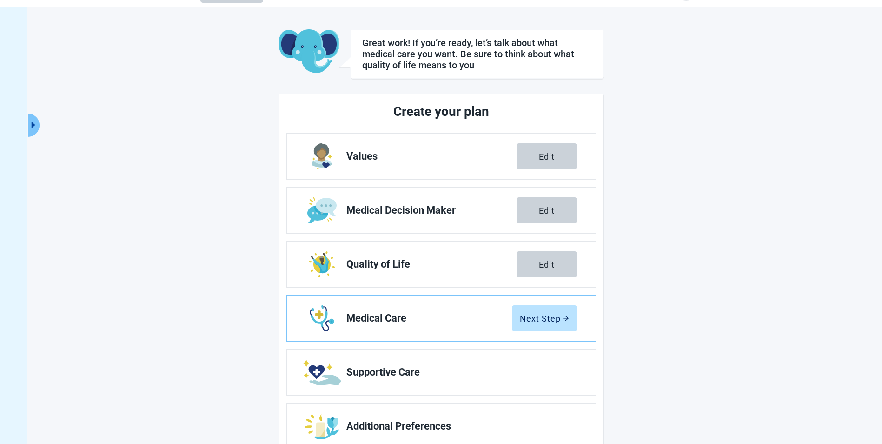
scroll to position [55, 0]
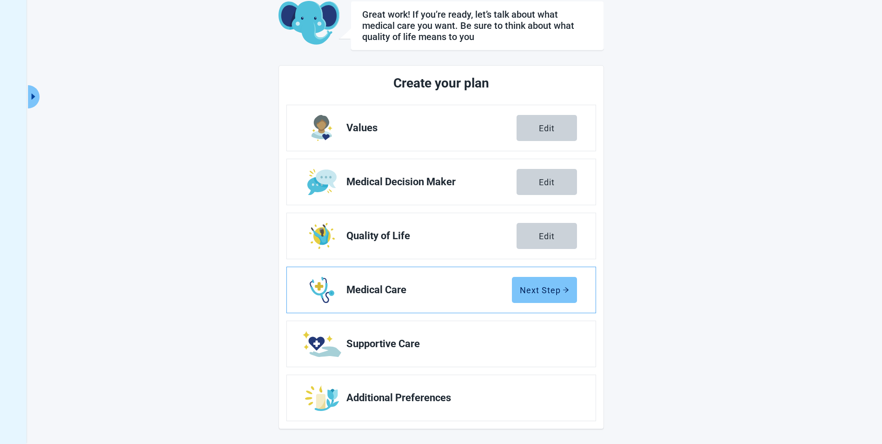
click at [538, 290] on div "Next Step" at bounding box center [544, 289] width 49 height 9
